Goal: Task Accomplishment & Management: Use online tool/utility

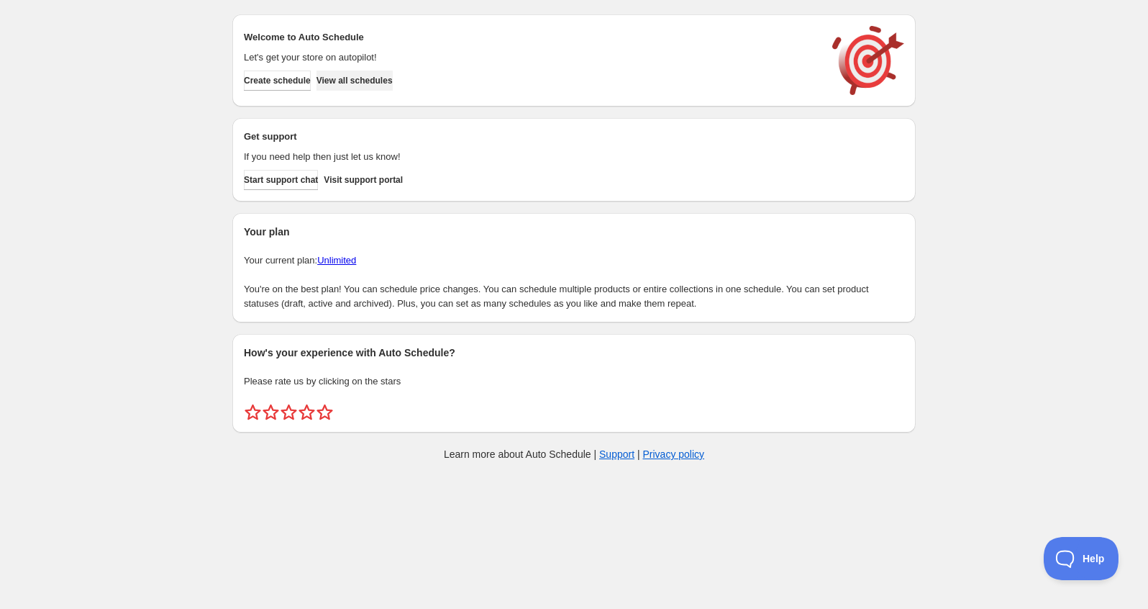
click at [365, 77] on span "View all schedules" at bounding box center [355, 81] width 76 height 12
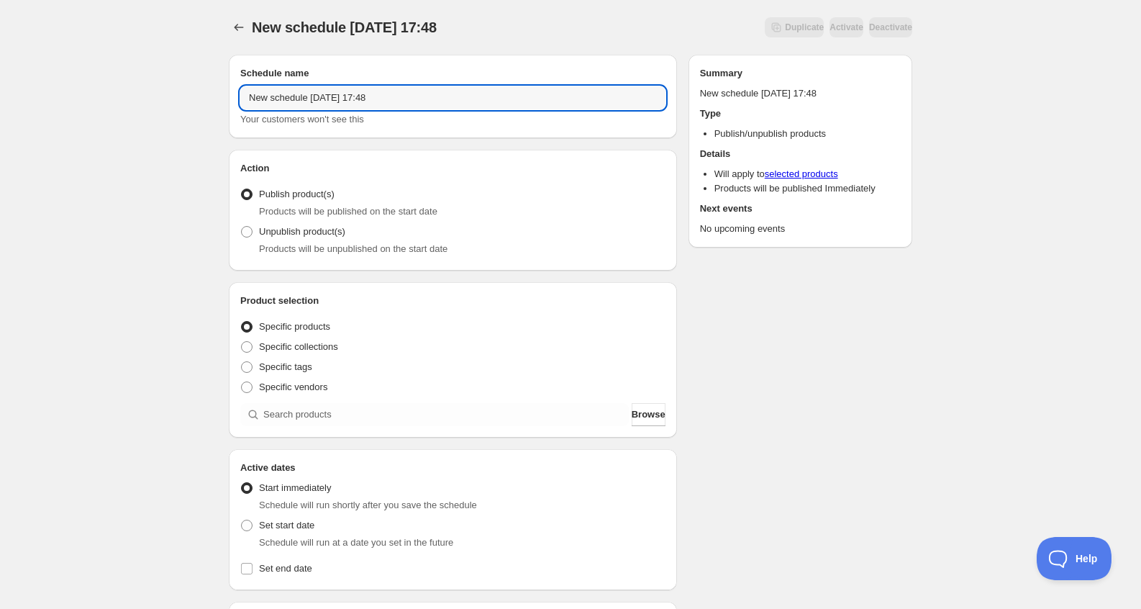
drag, startPoint x: 437, startPoint y: 94, endPoint x: 22, endPoint y: 91, distance: 415.2
click at [25, 96] on div "New schedule Aug 21 2025 17:48. This page is ready New schedule Aug 21 2025 17:…" at bounding box center [570, 548] width 1141 height 1097
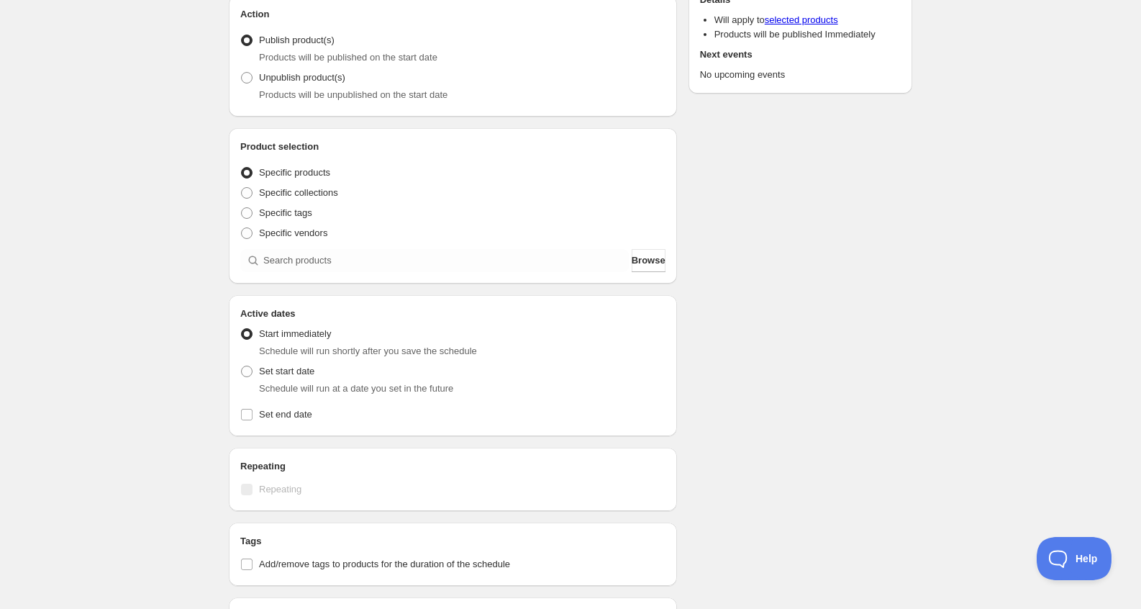
scroll to position [288, 0]
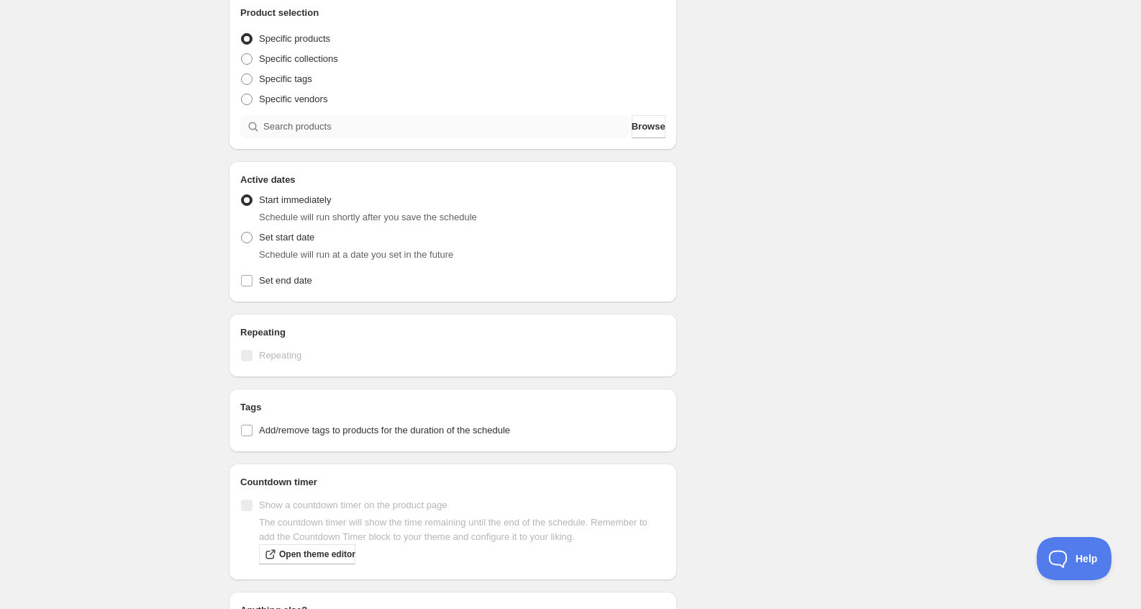
type input "GQuuuuuuX"
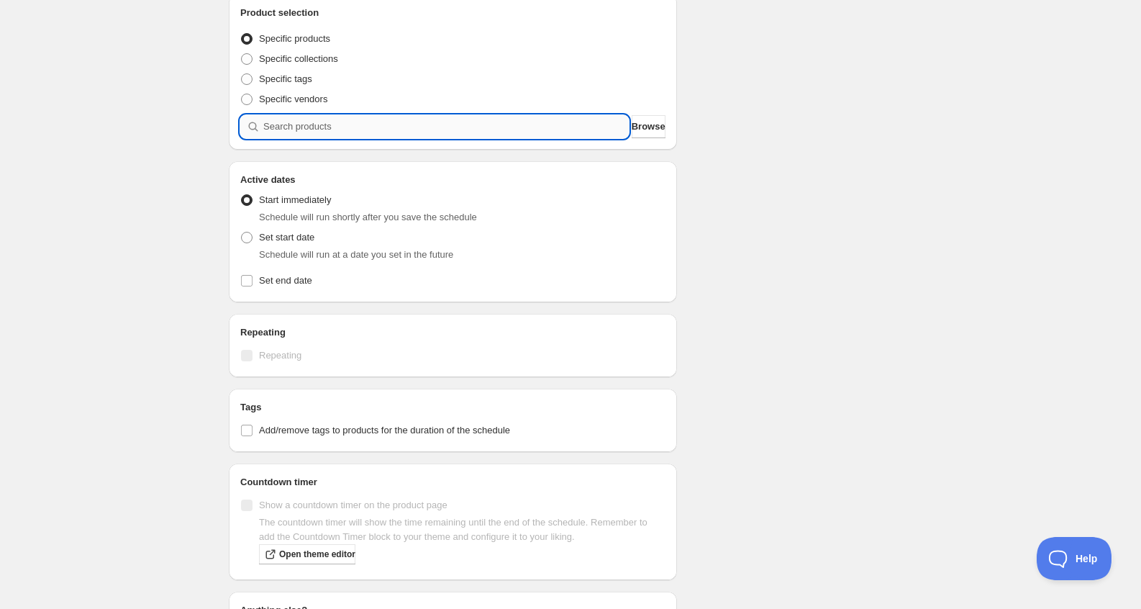
click at [301, 134] on input "search" at bounding box center [446, 126] width 366 height 23
type input "G"
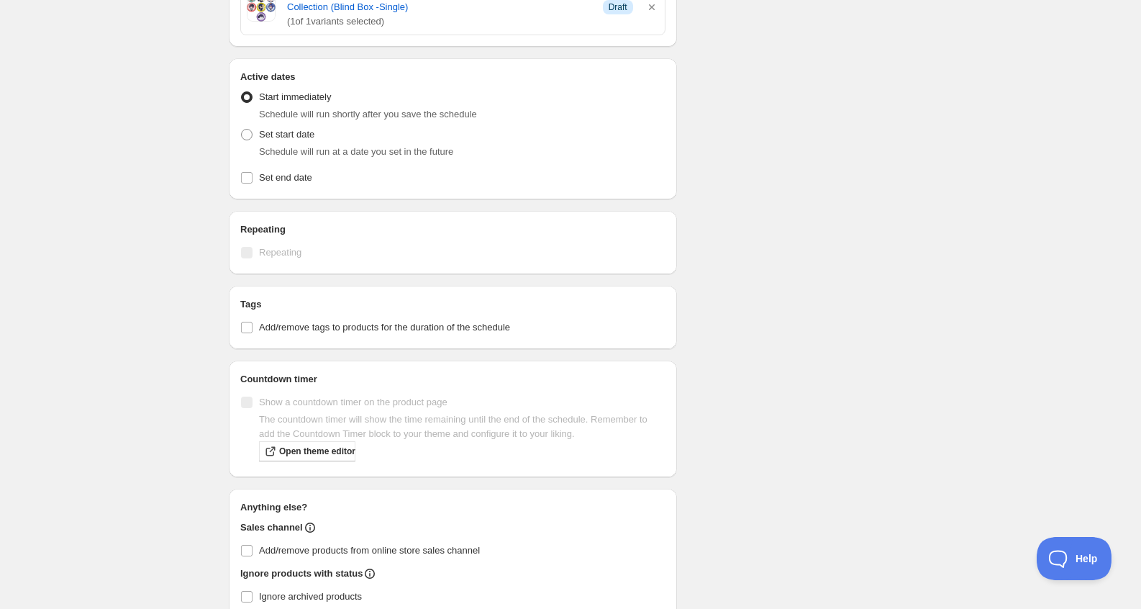
scroll to position [863, 0]
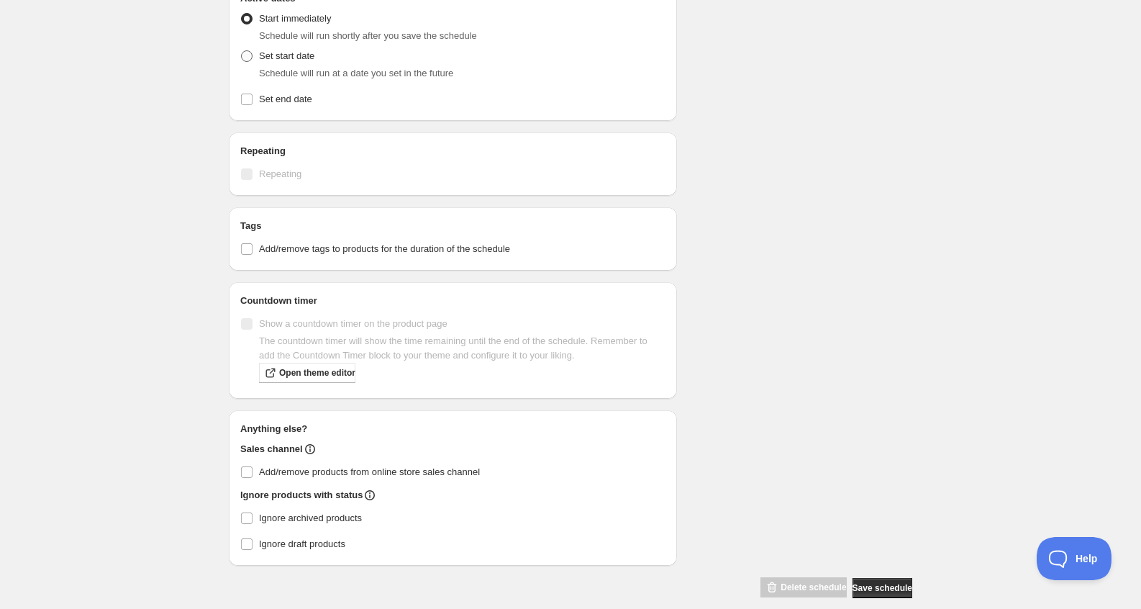
click at [292, 51] on span "Set start date" at bounding box center [286, 55] width 55 height 11
click at [242, 51] on input "Set start date" at bounding box center [241, 50] width 1 height 1
radio input "true"
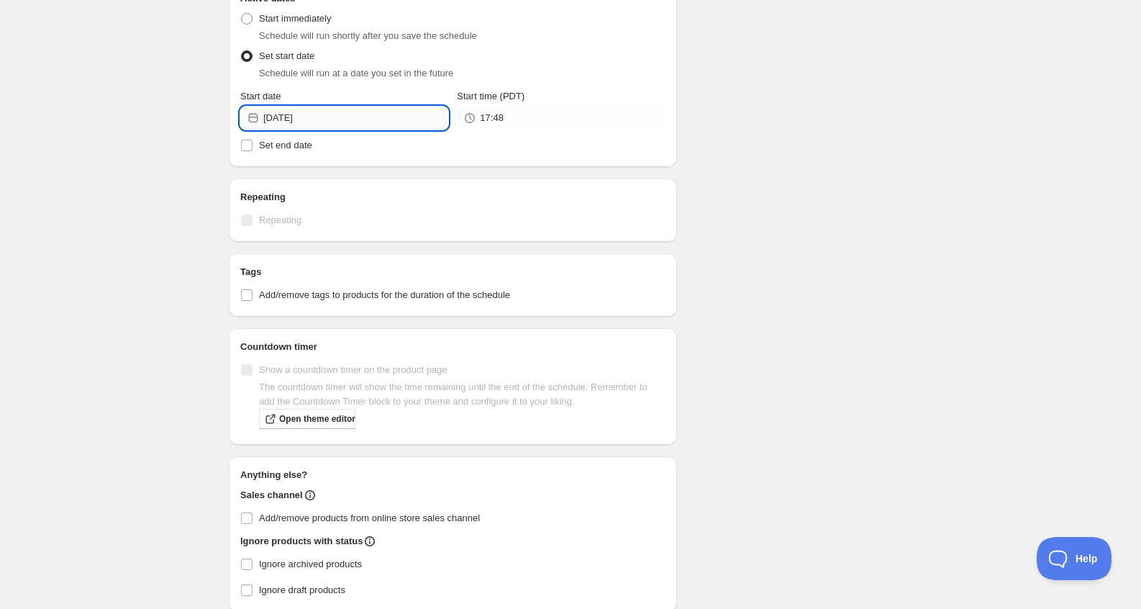
click at [297, 120] on input "2025-08-21" at bounding box center [355, 117] width 185 height 23
click at [425, 265] on span "23" at bounding box center [424, 266] width 15 height 12
type input "2025-08-23"
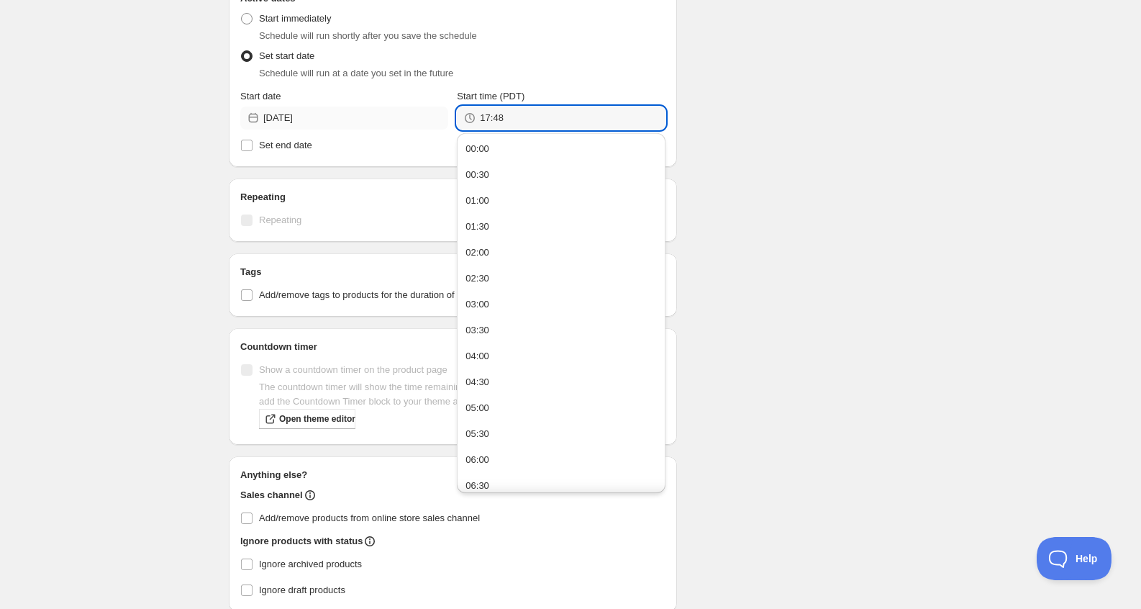
drag, startPoint x: 530, startPoint y: 113, endPoint x: 353, endPoint y: 111, distance: 176.3
click at [352, 111] on div "Start date 2025-08-23 Start time (PDT) 17:48" at bounding box center [452, 109] width 425 height 40
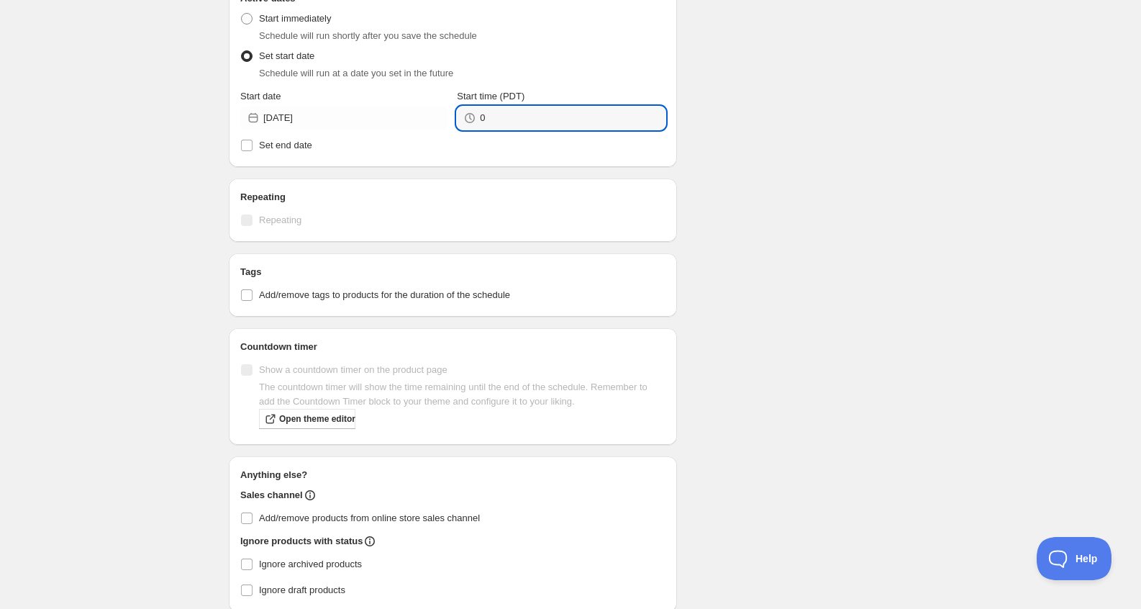
type input "00:00"
click at [250, 148] on input "Set end date" at bounding box center [247, 146] width 12 height 12
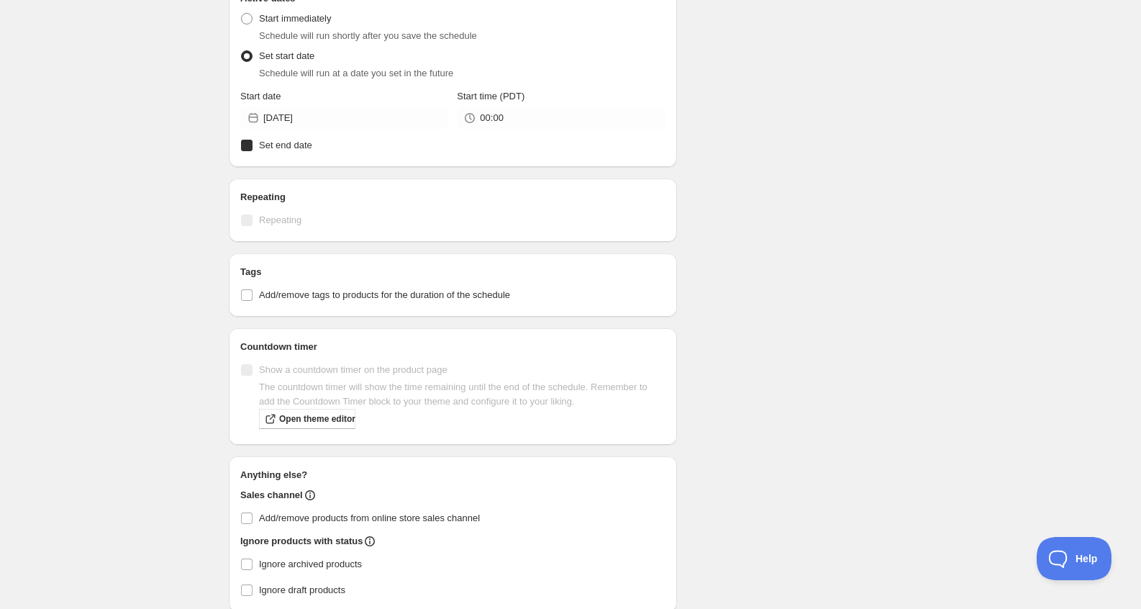
checkbox input "true"
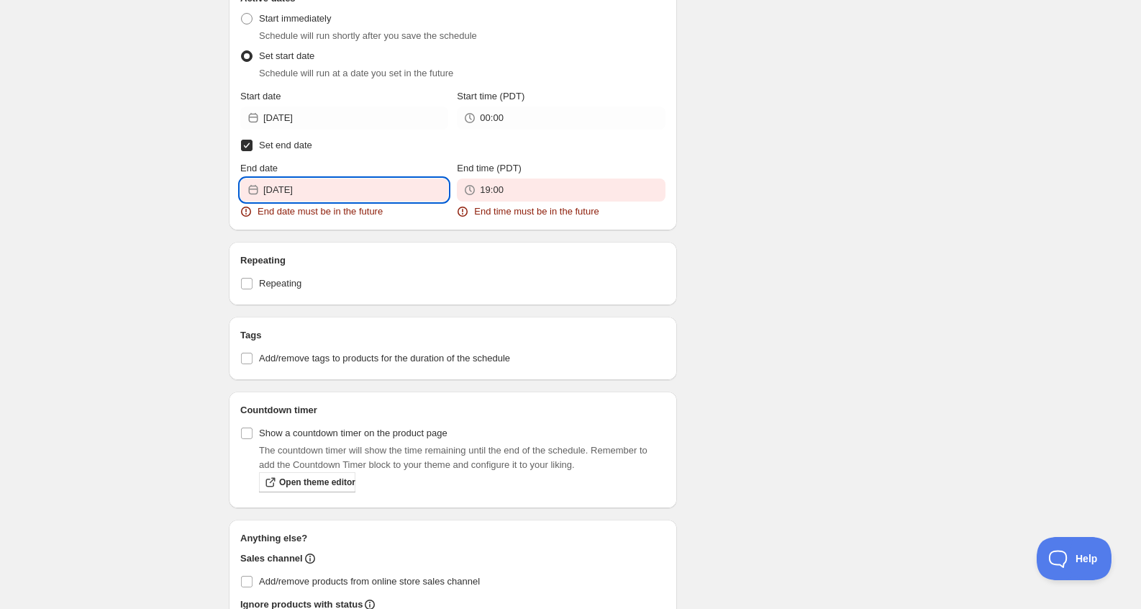
click at [341, 193] on input "2025-08-20" at bounding box center [355, 189] width 185 height 23
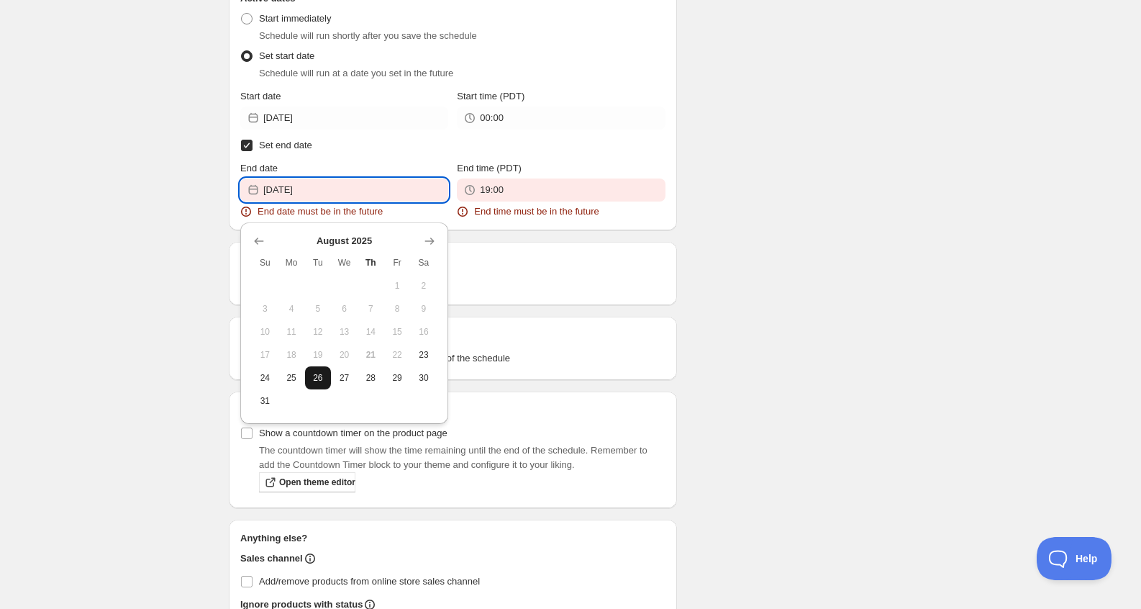
click at [329, 373] on button "26" at bounding box center [318, 377] width 27 height 23
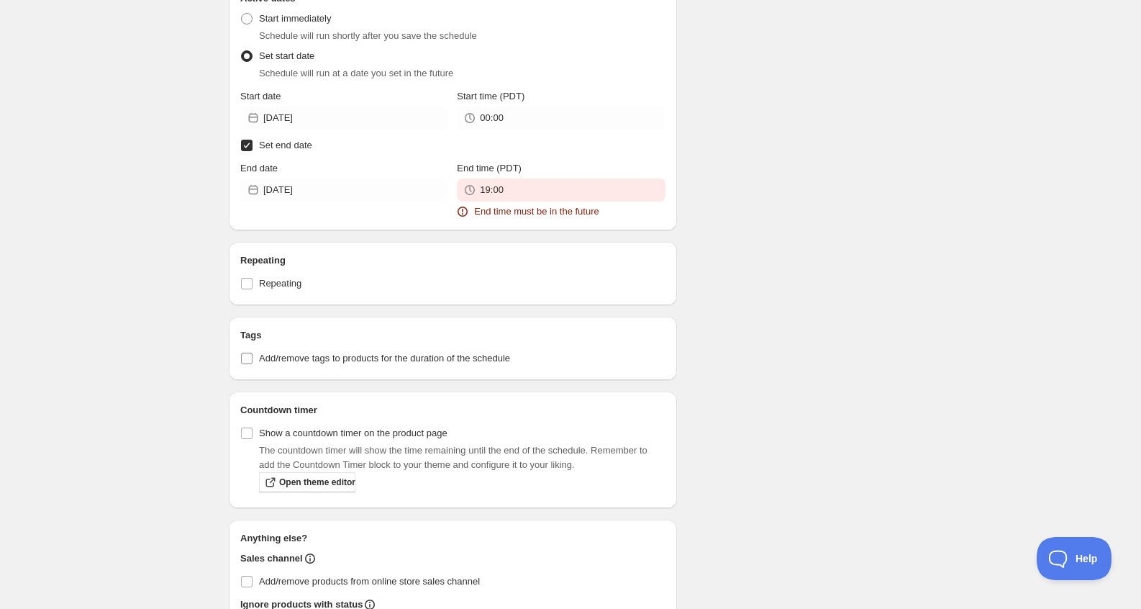
type input "2025-08-26"
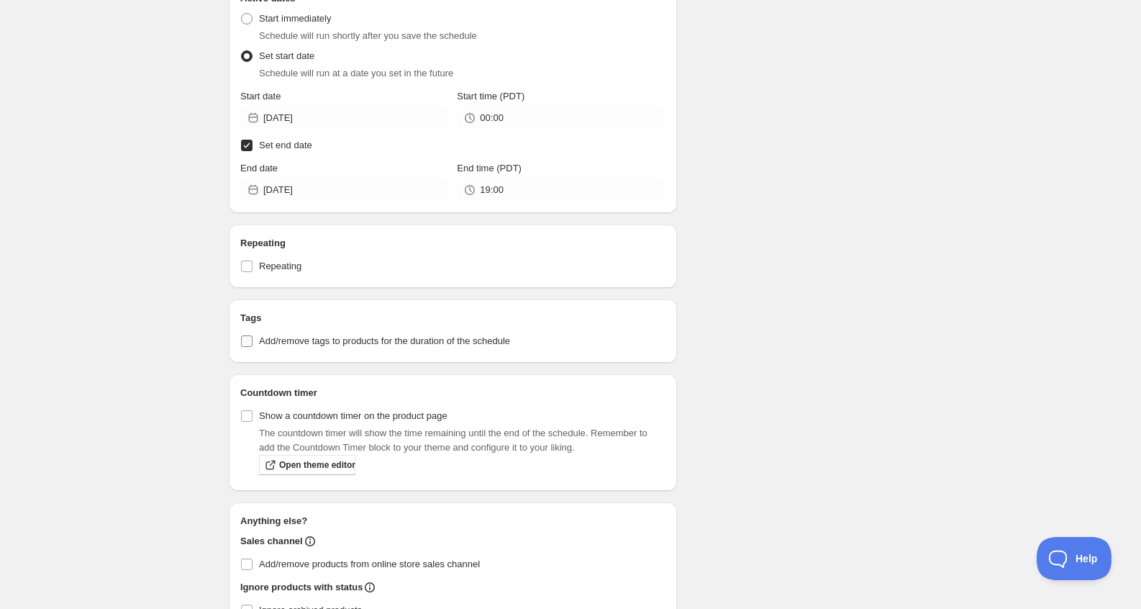
click at [668, 335] on div "Tags Add/remove tags to products for the duration of the schedule" at bounding box center [453, 330] width 448 height 63
click at [282, 143] on span "Set end date" at bounding box center [285, 145] width 53 height 11
click at [253, 143] on input "Set end date" at bounding box center [247, 146] width 12 height 12
checkbox input "false"
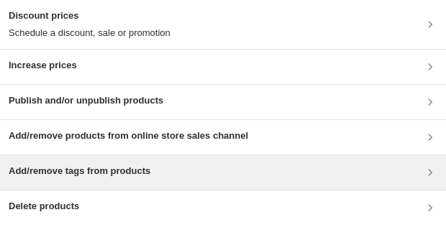
click at [168, 178] on div "Add/remove tags from products" at bounding box center [223, 172] width 429 height 17
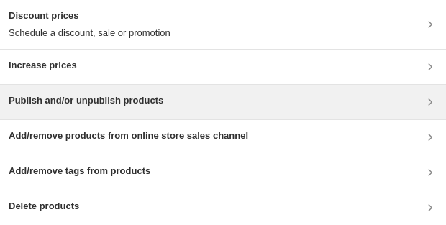
click at [137, 106] on h3 "Publish and/or unpublish products" at bounding box center [86, 101] width 155 height 14
